Goal: Check status: Check status

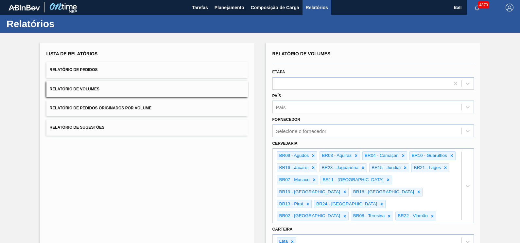
scroll to position [110, 0]
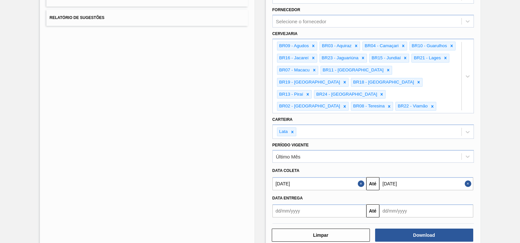
click at [499, 93] on div "Lista de Relatórios Relatório de Pedidos Relatório de Volumes Relatório de Pedi…" at bounding box center [260, 90] width 520 height 334
click at [465, 79] on div at bounding box center [468, 76] width 12 height 74
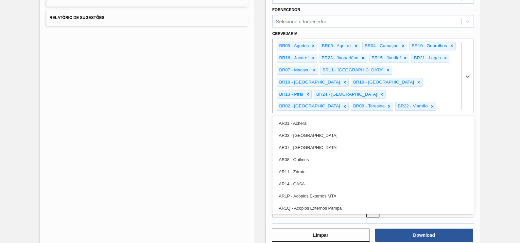
click at [465, 79] on div at bounding box center [468, 76] width 12 height 74
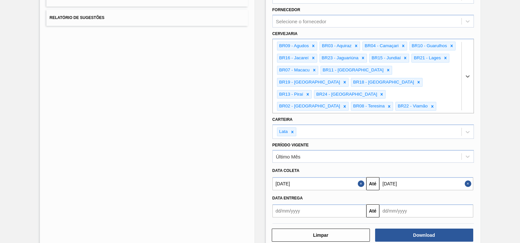
click at [479, 83] on div "Relatório de Volumes Etapa País País Fornecedor Selecione o fornecedor Cervejar…" at bounding box center [373, 91] width 215 height 316
click at [484, 82] on div "Lista de Relatórios Relatório de Pedidos Relatório de Volumes Relatório de Pedi…" at bounding box center [260, 90] width 520 height 334
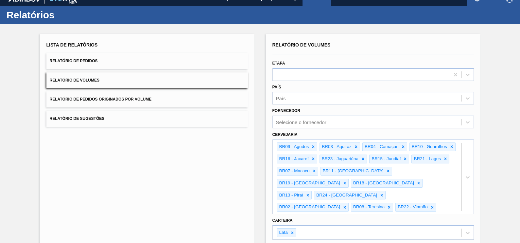
scroll to position [0, 0]
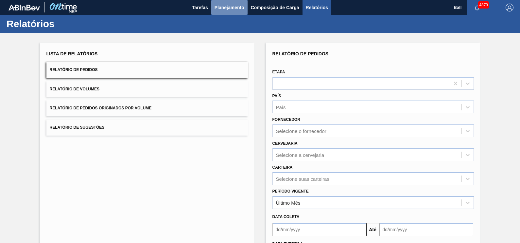
click at [225, 7] on span "Planejamento" at bounding box center [230, 8] width 30 height 8
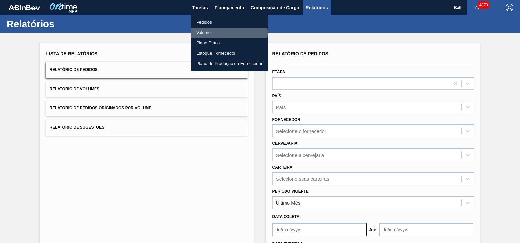
click at [224, 33] on li "Volume" at bounding box center [229, 32] width 77 height 10
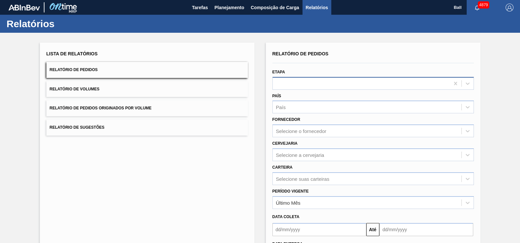
click at [376, 86] on div at bounding box center [361, 83] width 177 height 9
click at [227, 5] on span "Planejamento" at bounding box center [230, 8] width 30 height 8
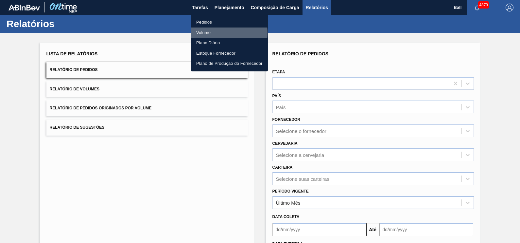
click at [208, 33] on li "Volume" at bounding box center [229, 32] width 77 height 10
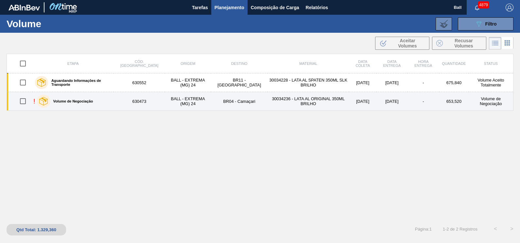
click at [203, 100] on td "BALL - EXTREMA (MG) 24" at bounding box center [188, 101] width 46 height 19
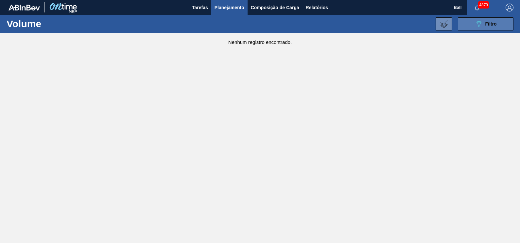
click at [481, 20] on icon "089F7B8B-B2A5-4AFE-B5C0-19BA573D28AC" at bounding box center [479, 24] width 8 height 8
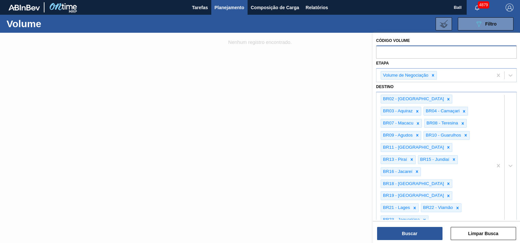
click at [453, 51] on input "text" at bounding box center [446, 51] width 141 height 12
paste input "V630473"
type input "630473"
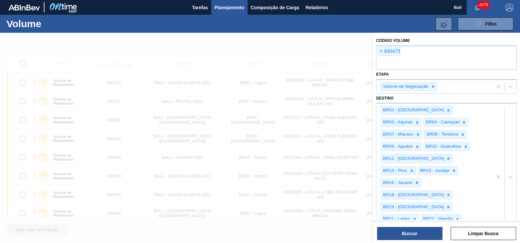
paste input "V630552"
type input "630552"
click at [440, 236] on button "Buscar" at bounding box center [409, 233] width 65 height 13
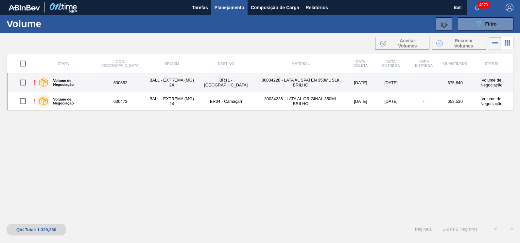
click at [110, 85] on td "630552" at bounding box center [120, 82] width 53 height 19
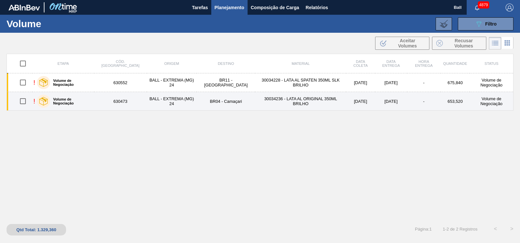
click at [110, 101] on td "630473" at bounding box center [120, 101] width 53 height 19
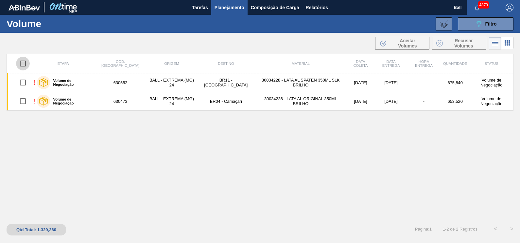
click at [23, 61] on input "checkbox" at bounding box center [23, 64] width 14 height 14
checkbox input "true"
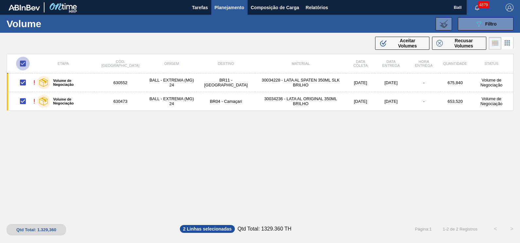
click at [23, 61] on input "checkbox" at bounding box center [23, 64] width 14 height 14
checkbox input "false"
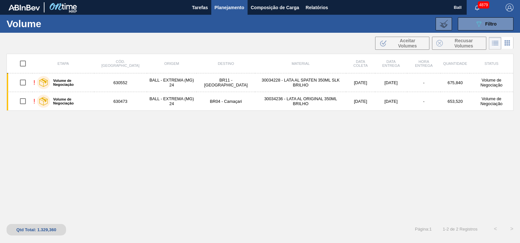
click at [225, 151] on div "Etapa Cód. Pedido Origem Destino Material Data coleta Data Entrega Hora Entrega…" at bounding box center [260, 136] width 507 height 164
click at [313, 166] on div "Etapa Cód. Pedido Origem Destino Material Data coleta Data Entrega Hora Entrega…" at bounding box center [260, 136] width 507 height 164
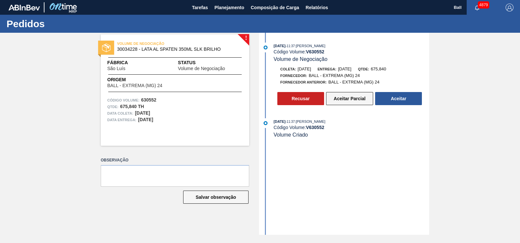
click at [344, 100] on button "Aceitar Parcial" at bounding box center [349, 98] width 47 height 13
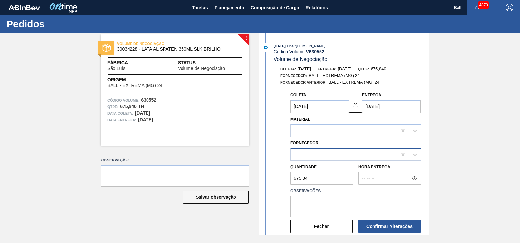
type input "22/10/2025"
click at [367, 160] on div "327858 (SAP Legado: 459047) - BALL - EXTREMA (MG) 24" at bounding box center [356, 154] width 131 height 13
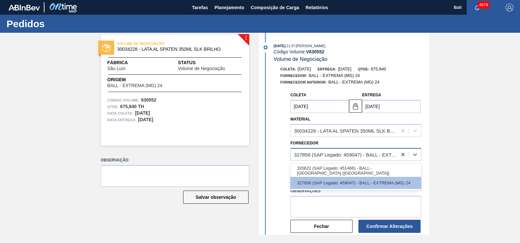
click at [370, 157] on div "327858 (SAP Legado: 459047) - BALL - EXTREMA (MG) 24" at bounding box center [346, 154] width 104 height 6
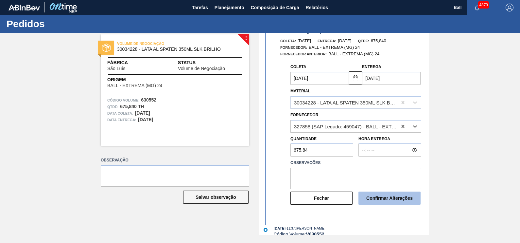
scroll to position [41, 0]
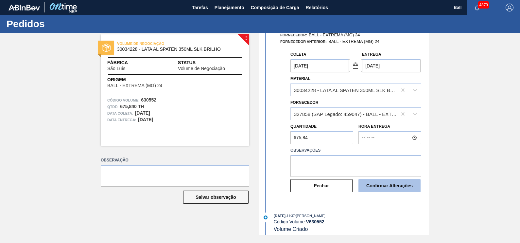
click at [388, 186] on button "Confirmar Alterações" at bounding box center [390, 185] width 62 height 13
click at [330, 187] on button "Fechar" at bounding box center [322, 185] width 62 height 13
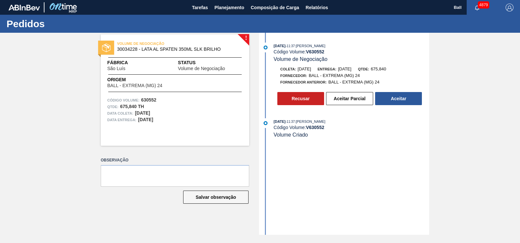
scroll to position [0, 0]
click at [411, 104] on button "Aceitar" at bounding box center [398, 98] width 47 height 13
click at [355, 100] on button "Aceitar Parcial" at bounding box center [349, 98] width 47 height 13
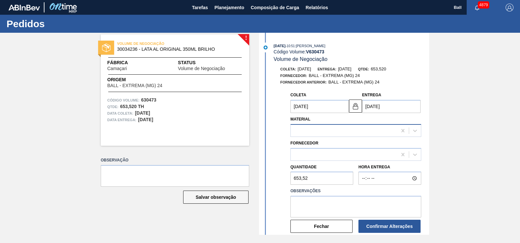
type input "[DATE]"
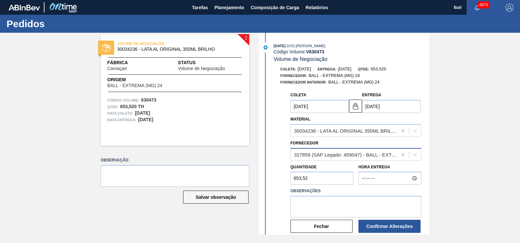
click at [380, 157] on div "327858 (SAP Legado: 459047) - BALL - EXTREMA (MG) 24" at bounding box center [346, 154] width 104 height 6
click at [324, 207] on textarea at bounding box center [356, 207] width 131 height 22
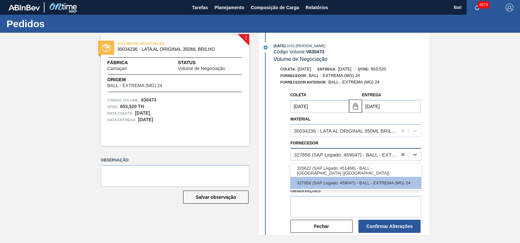
click at [370, 154] on div "327858 (SAP Legado: 459047) - BALL - EXTREMA (MG) 24" at bounding box center [346, 154] width 104 height 6
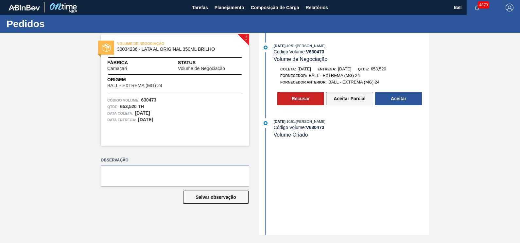
drag, startPoint x: 346, startPoint y: 101, endPoint x: 350, endPoint y: 100, distance: 4.6
click at [350, 100] on button "Aceitar Parcial" at bounding box center [349, 98] width 47 height 13
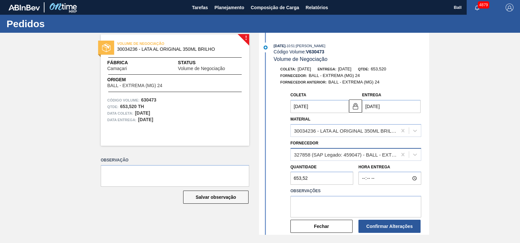
click at [375, 157] on div "327858 (SAP Legado: 459047) - BALL - EXTREMA (MG) 24" at bounding box center [346, 154] width 104 height 6
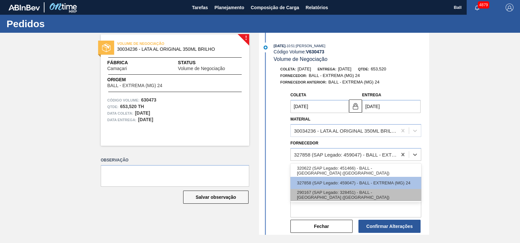
click at [378, 193] on div "290167 (SAP Legado: 328451) - BALL - [GEOGRAPHIC_DATA] ([GEOGRAPHIC_DATA])" at bounding box center [356, 195] width 131 height 12
type input "[DATE]"
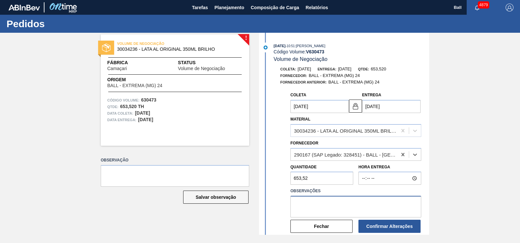
click at [390, 214] on textarea at bounding box center [356, 207] width 131 height 22
type textarea "MALHA"
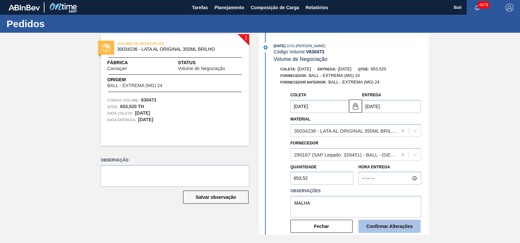
click at [391, 226] on button "Confirmar Alterações" at bounding box center [390, 226] width 62 height 13
